Goal: Transaction & Acquisition: Download file/media

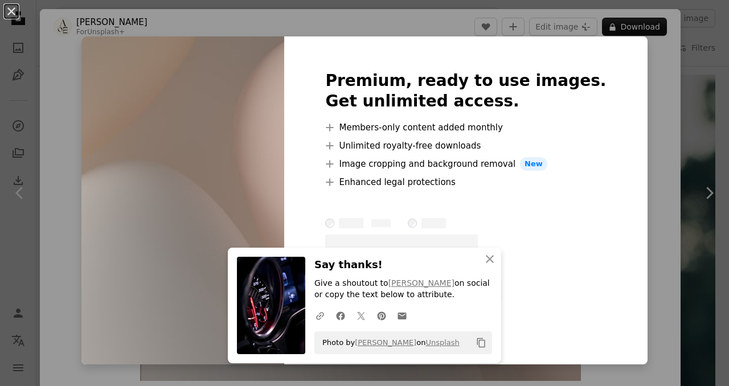
scroll to position [0, 171]
click at [721, 124] on div "An X shape Premium, ready to use images. Get unlimited access. A plus sign Memb…" at bounding box center [364, 193] width 729 height 386
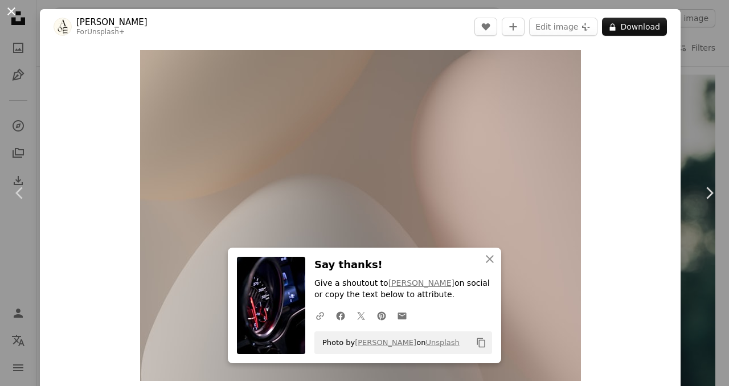
click at [6, 7] on button "An X shape" at bounding box center [12, 12] width 14 height 14
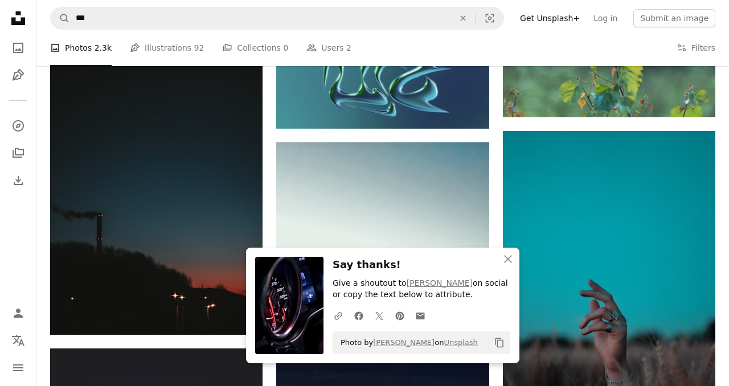
scroll to position [887, 0]
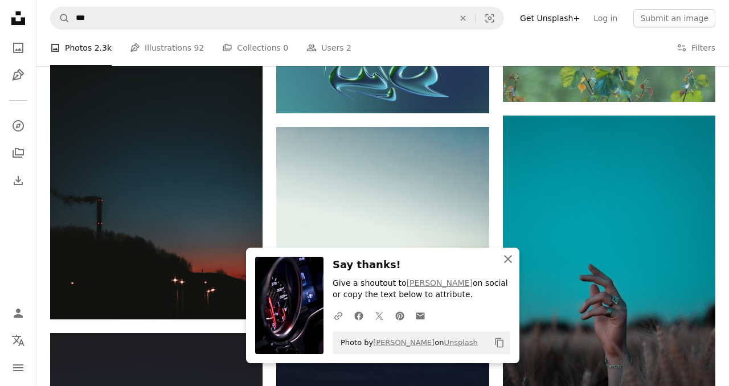
click at [515, 258] on button "An X shape Close" at bounding box center [508, 259] width 23 height 23
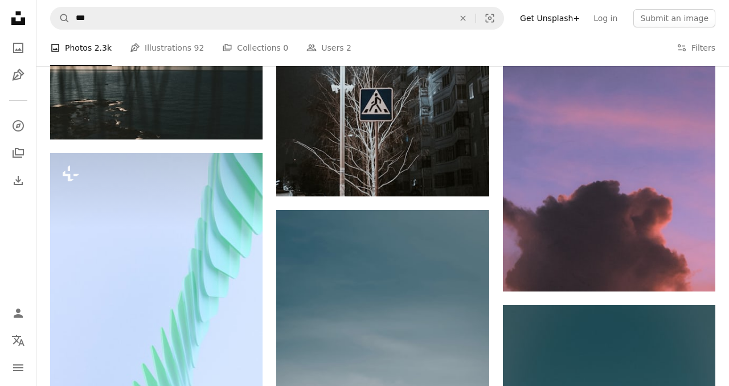
scroll to position [7025, 0]
